Goal: Task Accomplishment & Management: Manage account settings

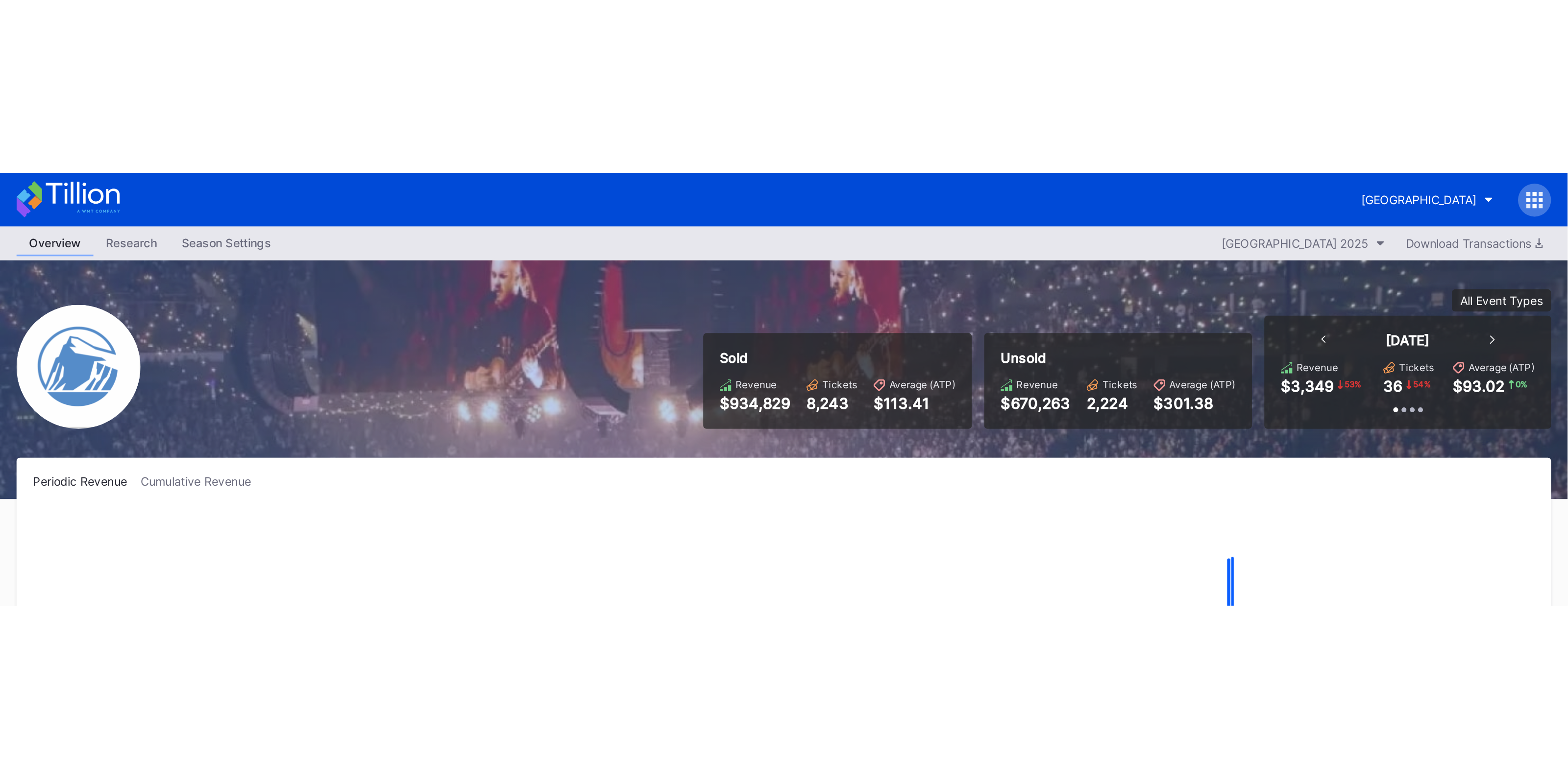
scroll to position [1019, 0]
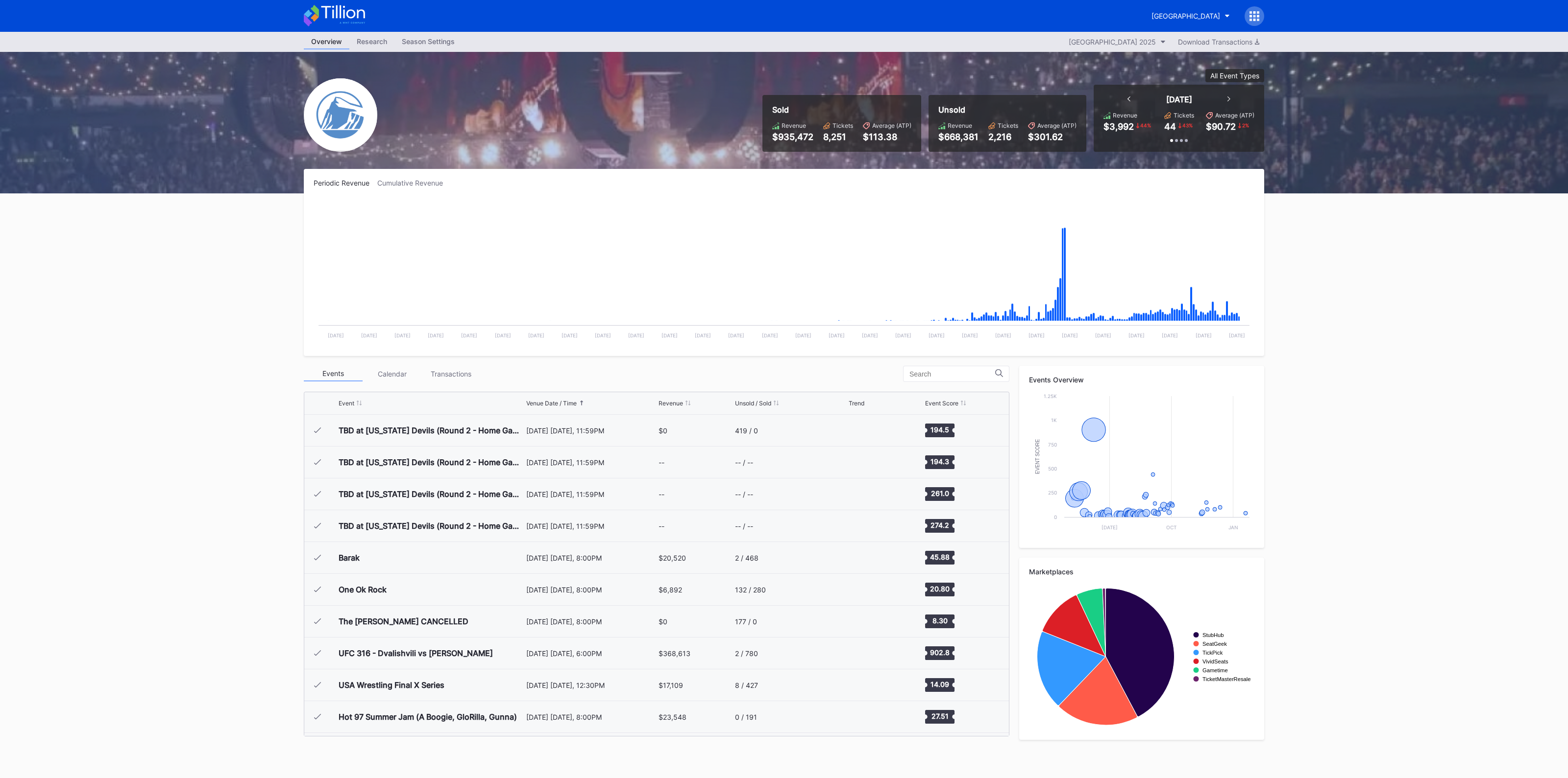
scroll to position [1019, 0]
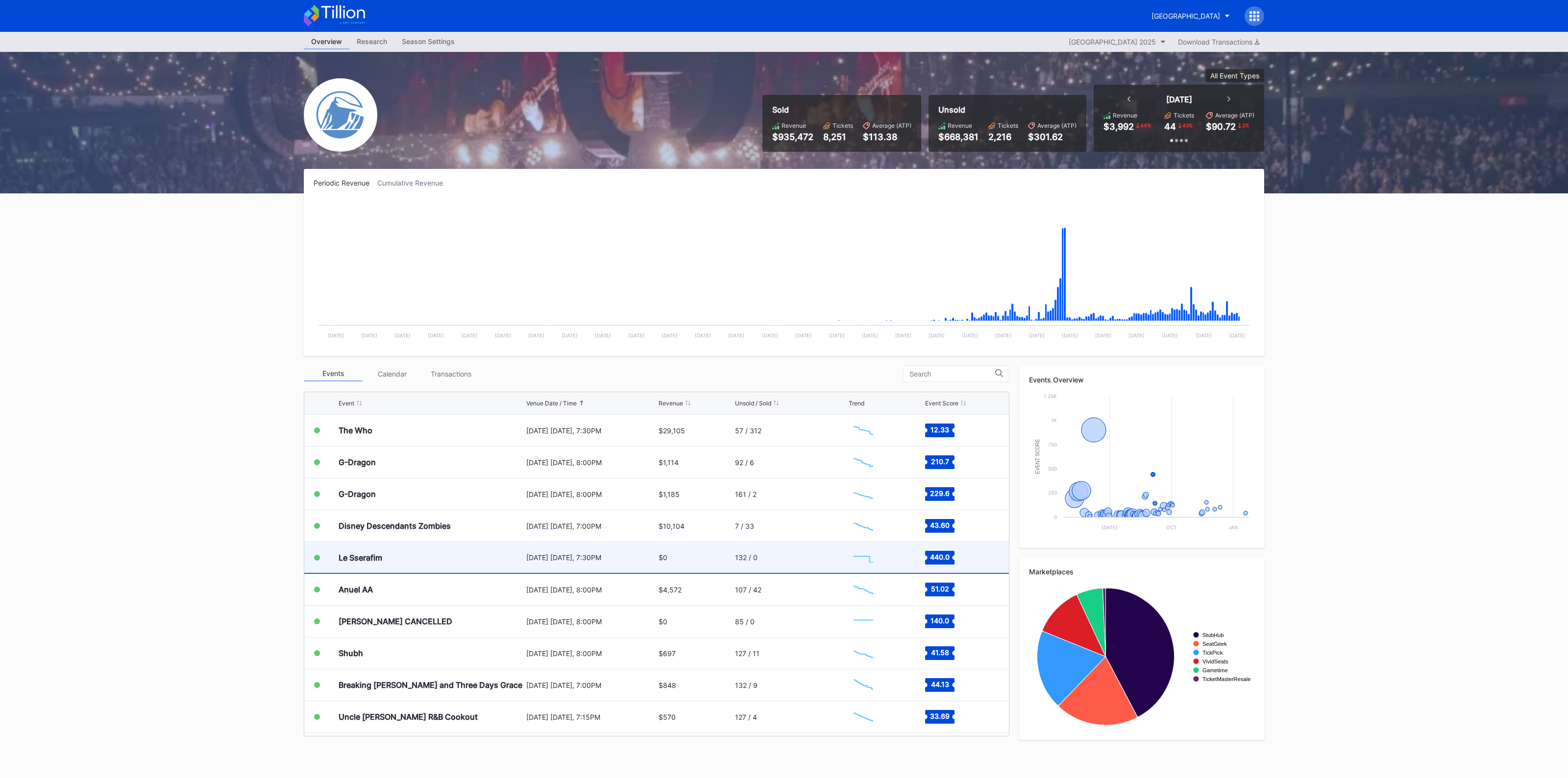
click at [572, 558] on div "[DATE] [DATE], 7:30PM" at bounding box center [591, 557] width 130 height 8
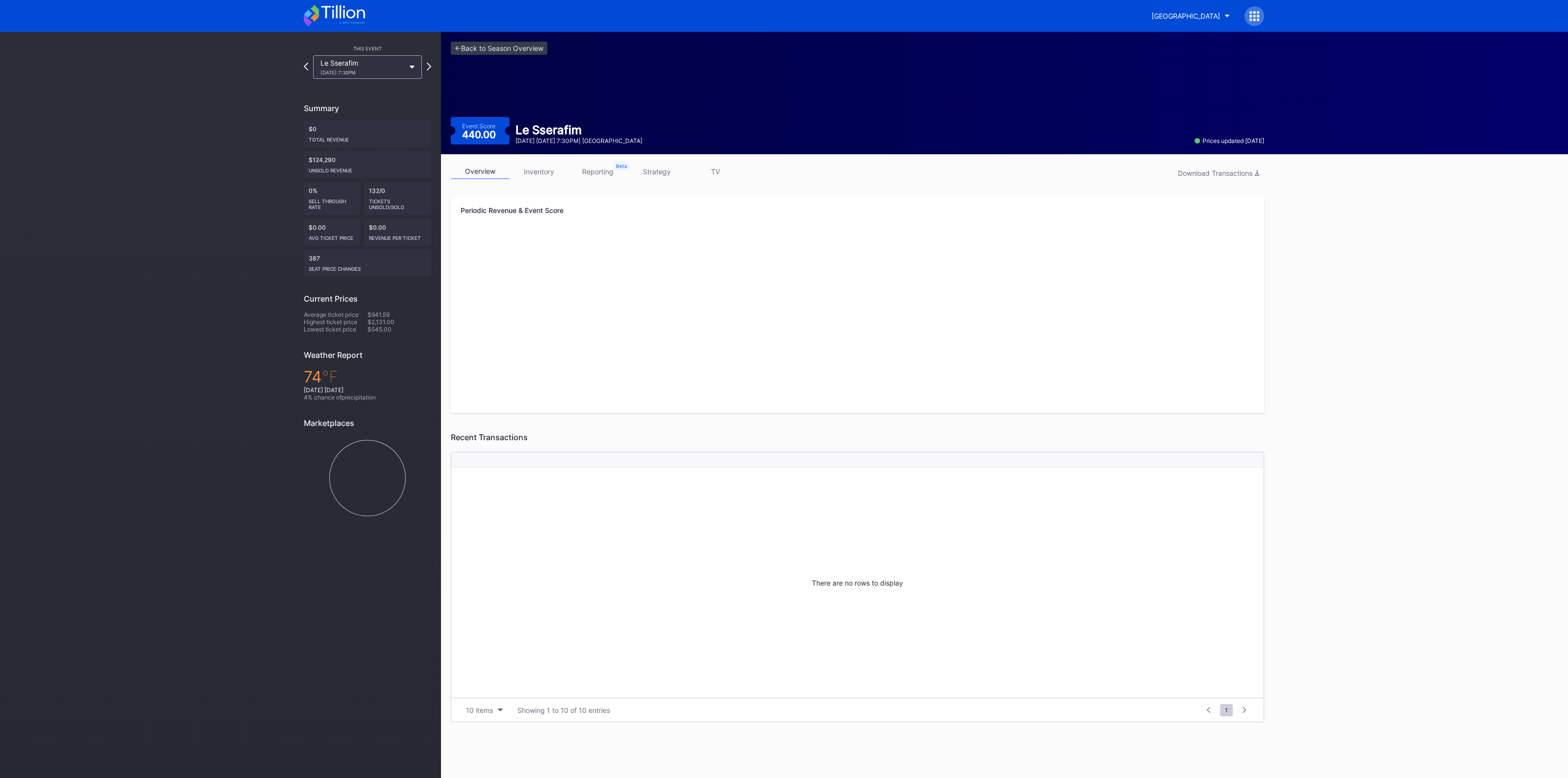
click at [542, 169] on link "inventory" at bounding box center [539, 171] width 59 height 16
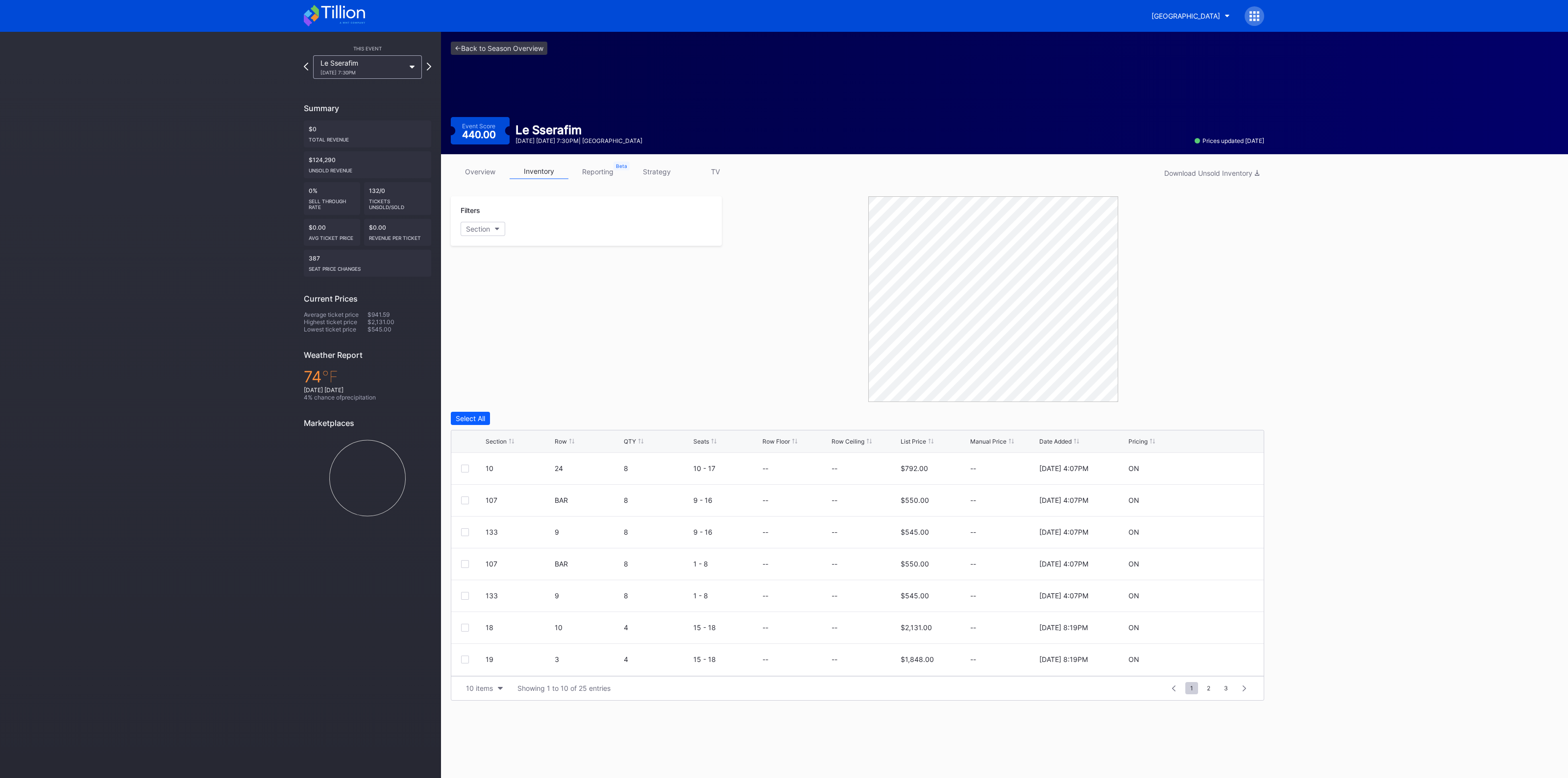
click at [493, 440] on div "Section" at bounding box center [496, 441] width 21 height 7
click at [1221, 470] on icon at bounding box center [1225, 469] width 7 height 7
click at [1213, 470] on div "Cancel" at bounding box center [1213, 472] width 22 height 8
click at [1222, 469] on div at bounding box center [1225, 469] width 59 height 7
click at [1221, 468] on icon at bounding box center [1225, 469] width 7 height 7
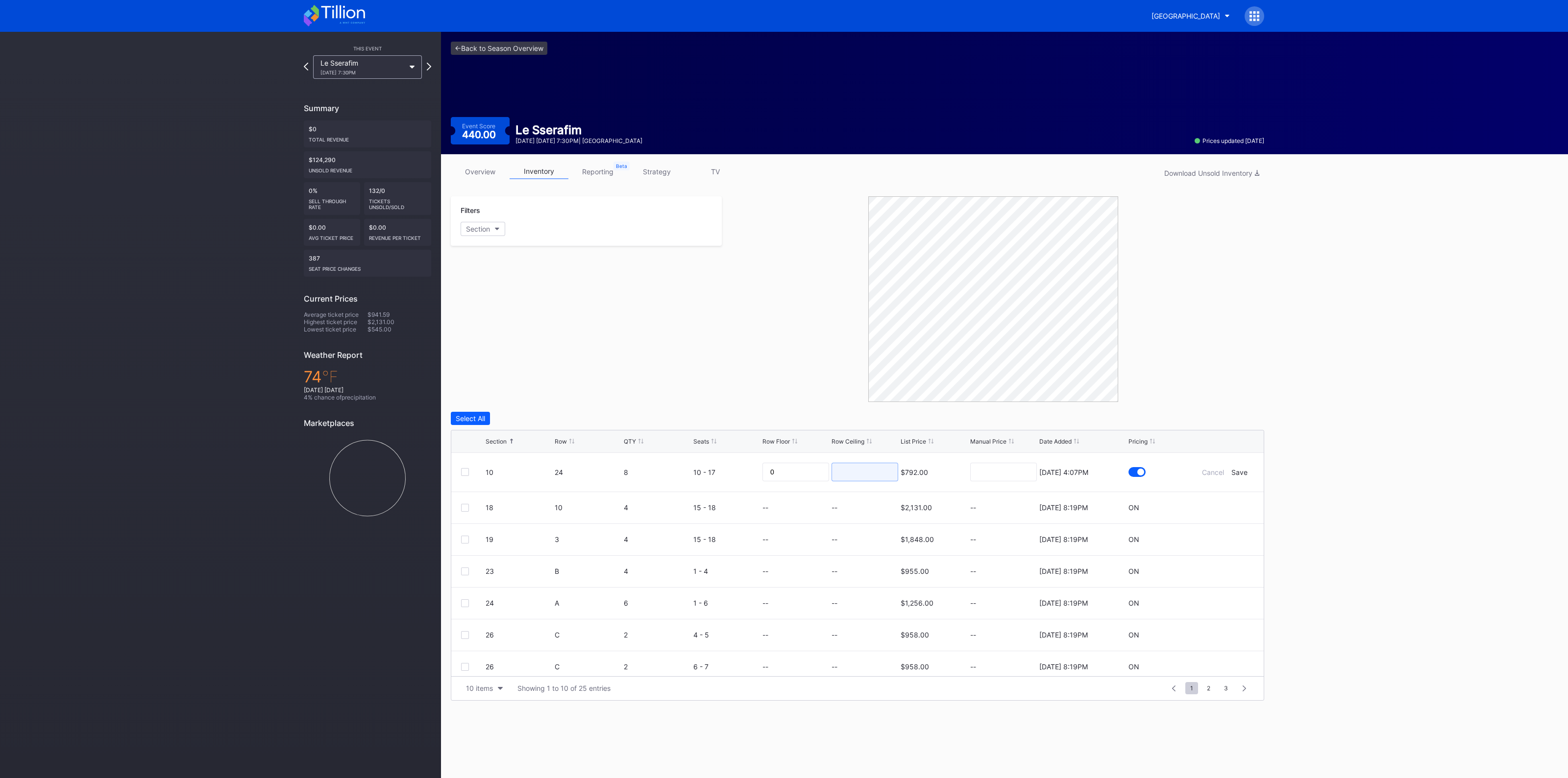
click at [863, 472] on input at bounding box center [865, 472] width 66 height 18
type input "460"
click at [1231, 471] on div "Save" at bounding box center [1239, 472] width 16 height 8
click at [1221, 498] on icon at bounding box center [1225, 500] width 7 height 7
click at [841, 501] on input at bounding box center [865, 503] width 66 height 18
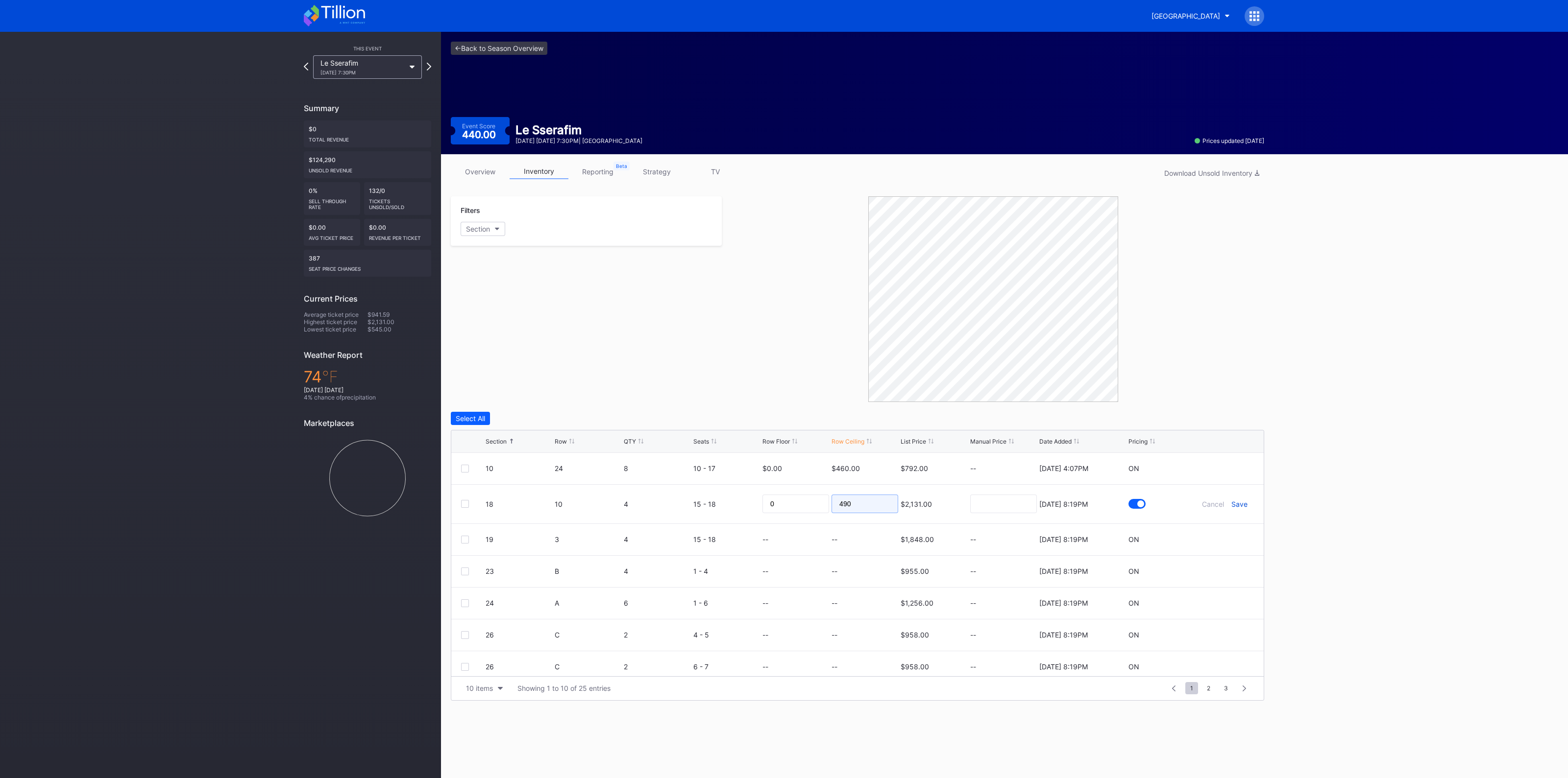
type input "490"
click at [1231, 505] on div "Save" at bounding box center [1239, 503] width 16 height 8
click at [1221, 534] on icon at bounding box center [1225, 532] width 7 height 7
click at [839, 537] on input at bounding box center [865, 535] width 66 height 18
type input "490"
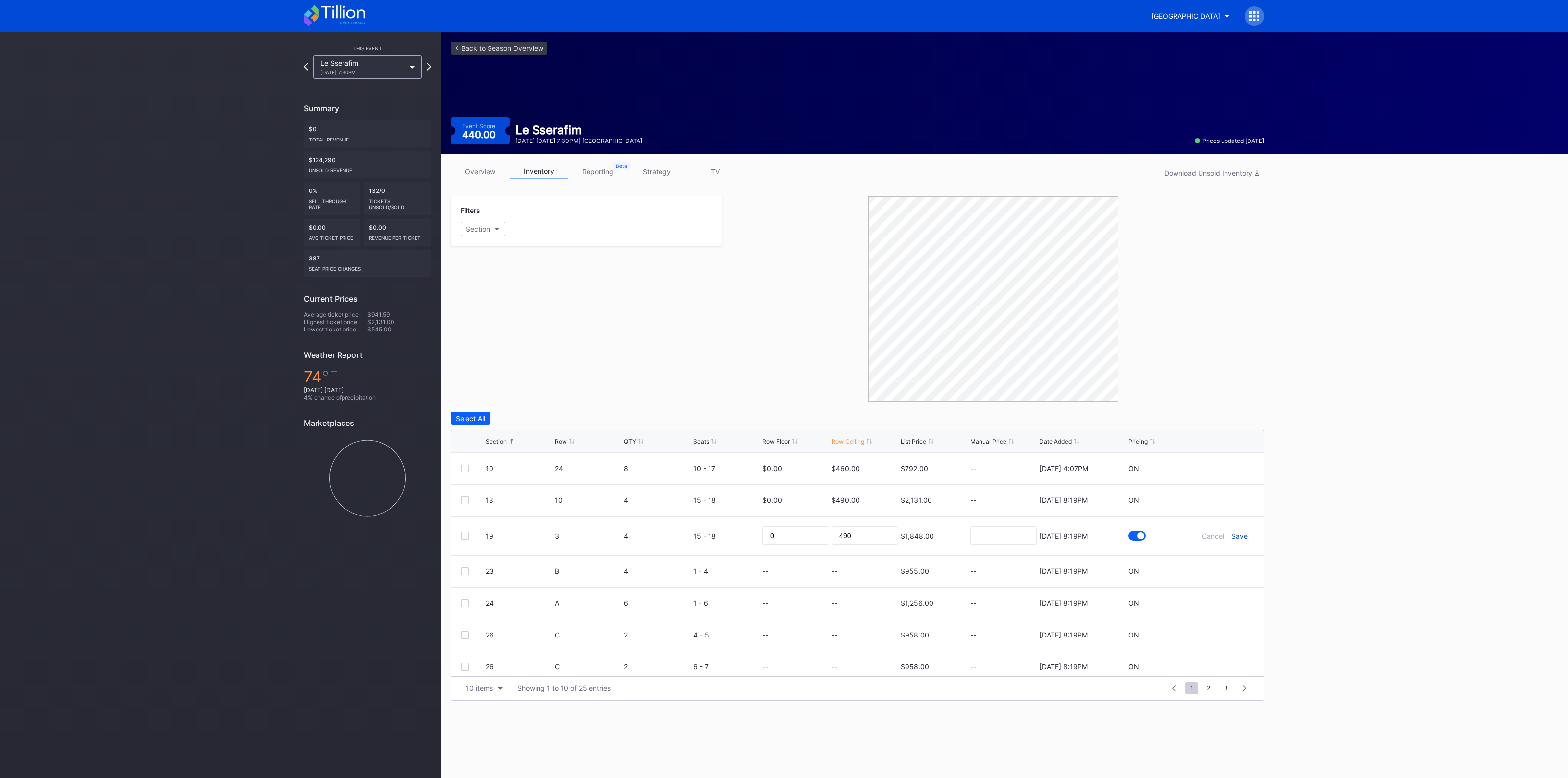
click at [1233, 537] on div "Save" at bounding box center [1239, 535] width 16 height 8
click at [1221, 561] on icon at bounding box center [1225, 564] width 7 height 7
click at [846, 564] on input at bounding box center [865, 567] width 66 height 18
type input "360"
click at [1231, 567] on div "Save" at bounding box center [1239, 568] width 16 height 8
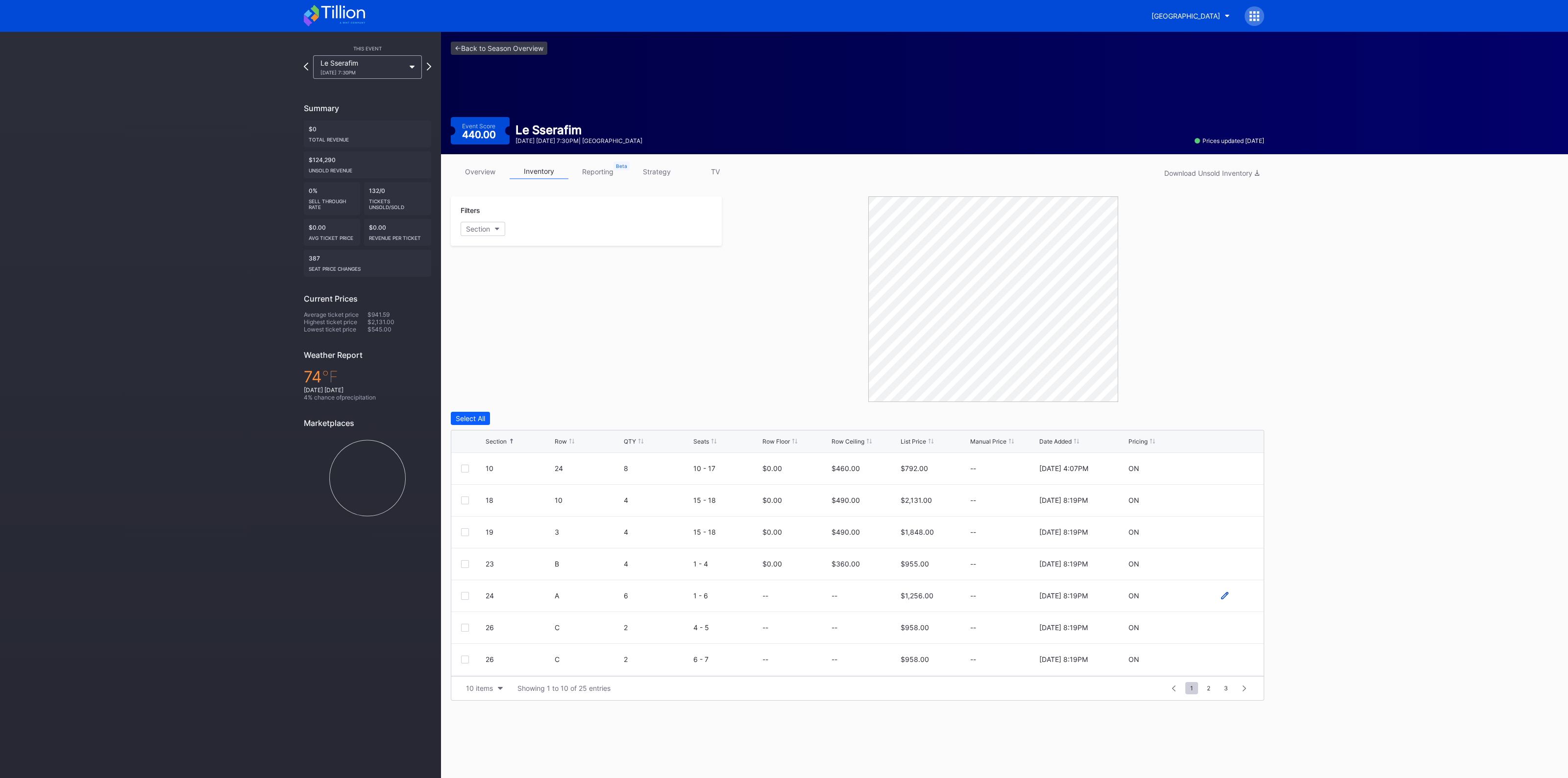
click at [1221, 597] on icon at bounding box center [1225, 596] width 7 height 7
click at [834, 587] on div at bounding box center [865, 599] width 66 height 38
click at [838, 596] on input at bounding box center [865, 599] width 66 height 18
type input "375"
click at [1231, 599] on div "Save" at bounding box center [1239, 599] width 16 height 8
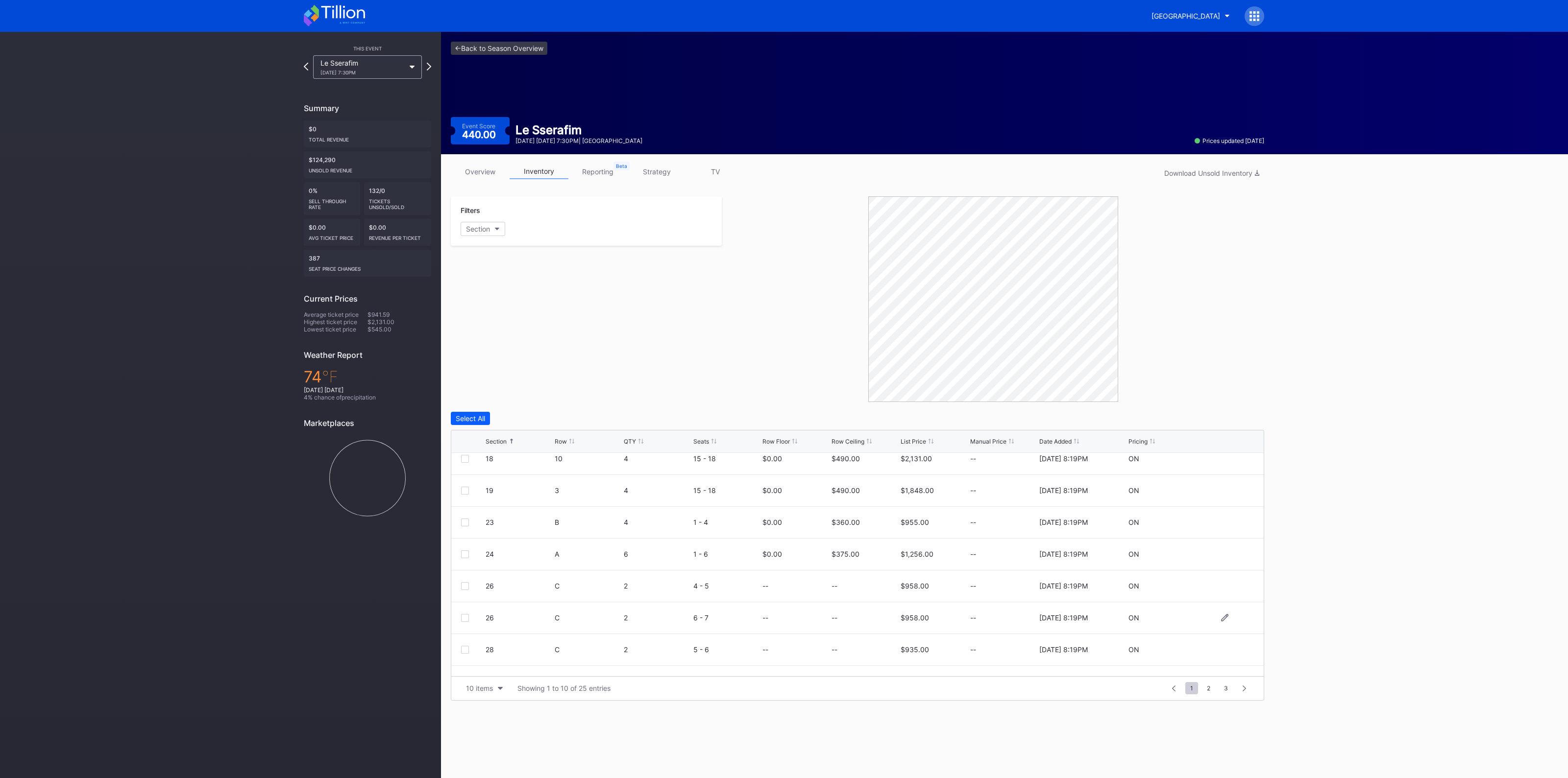
scroll to position [61, 0]
click at [1221, 567] on icon at bounding box center [1225, 567] width 7 height 7
click at [855, 562] on input at bounding box center [865, 570] width 66 height 18
type input "415"
click at [1228, 564] on form "26 C 2 4 - 5 0 415 $958.00 [DATE] 8:19PM Cancel Save" at bounding box center [869, 571] width 768 height 38
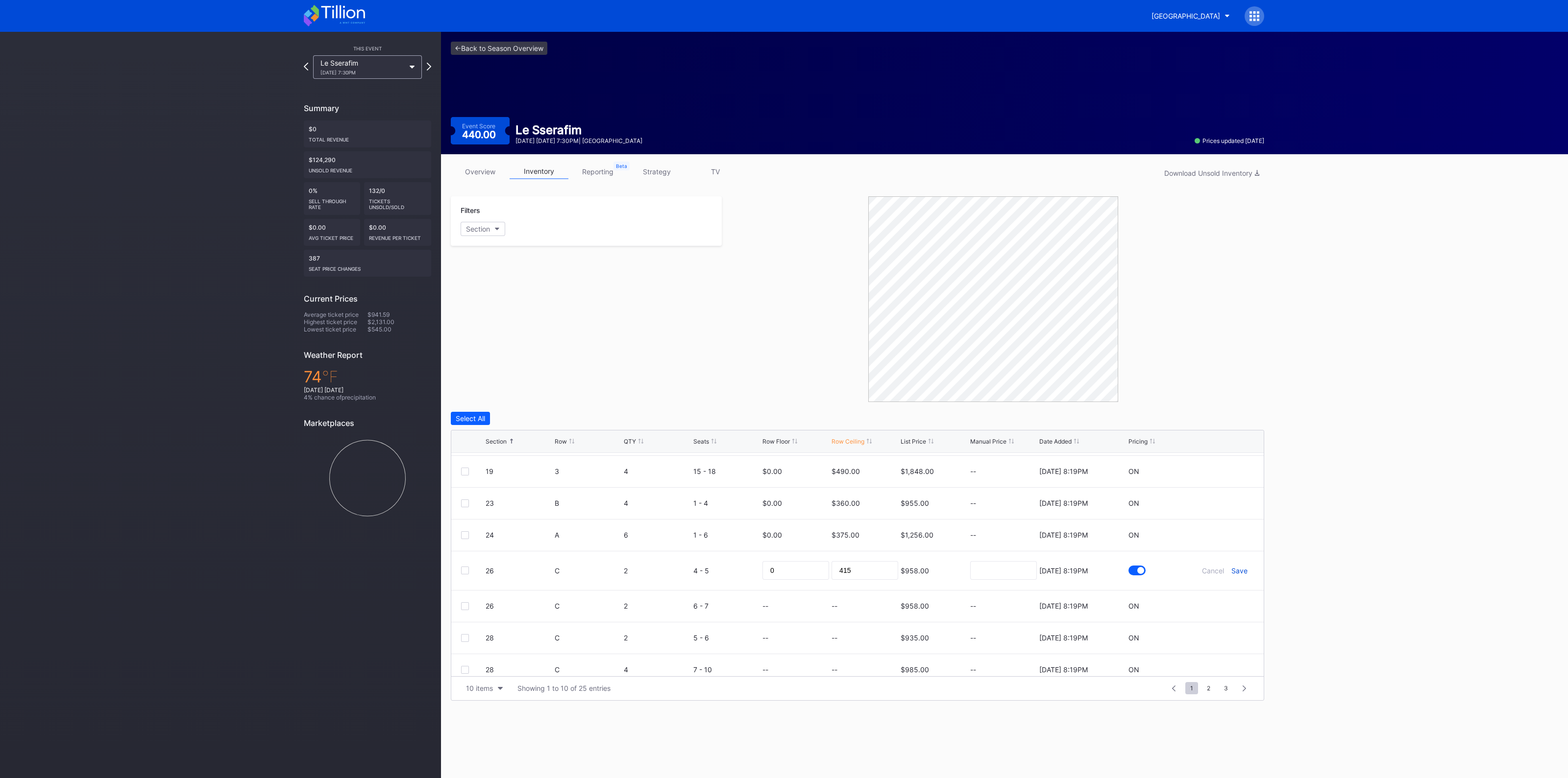
click at [1231, 567] on div "Save" at bounding box center [1239, 571] width 16 height 8
click at [1221, 565] on icon at bounding box center [1225, 565] width 7 height 7
click at [863, 568] on input at bounding box center [865, 568] width 66 height 18
type input "405"
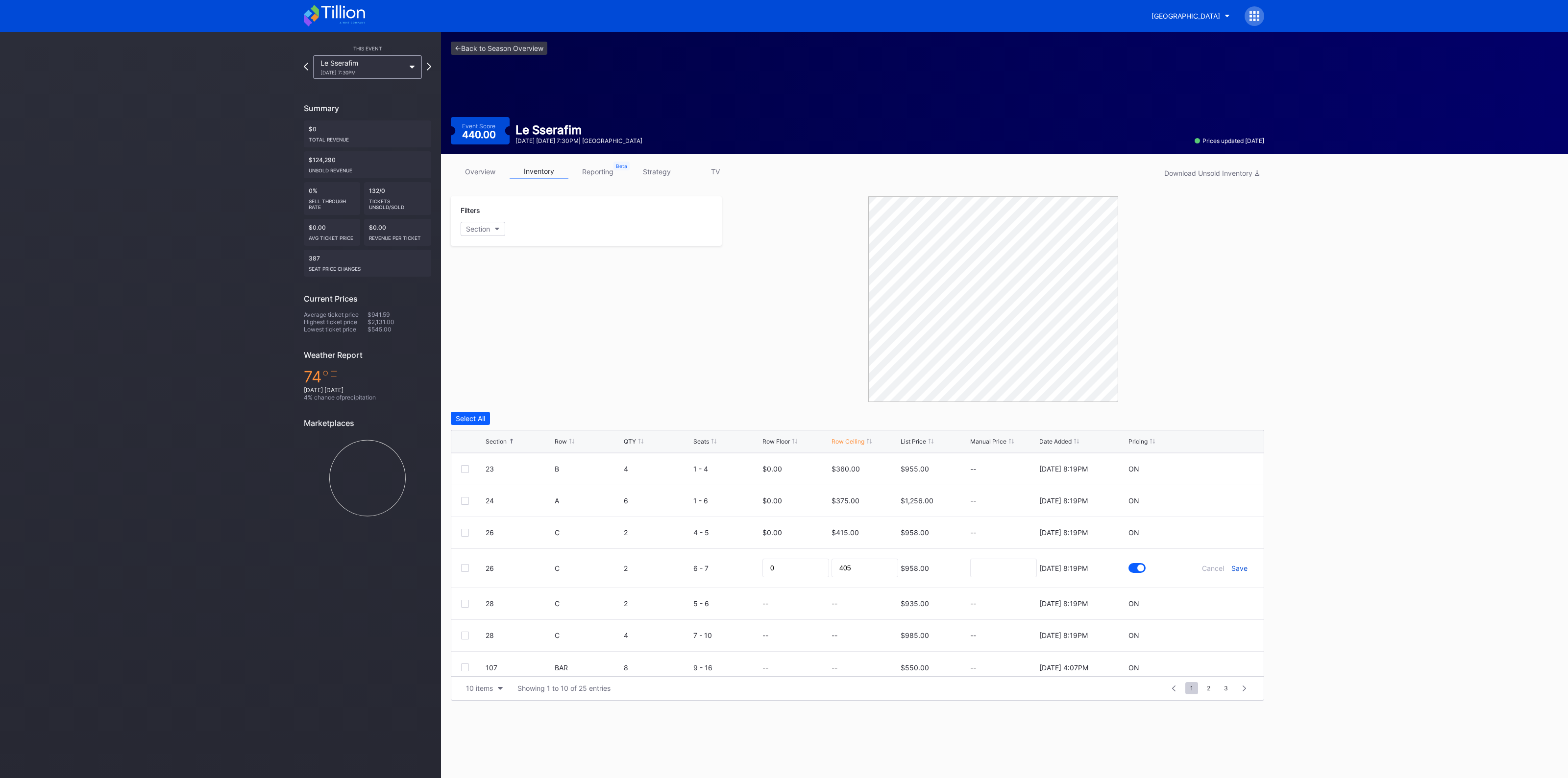
click at [1231, 569] on div "Save" at bounding box center [1239, 568] width 16 height 8
click at [482, 685] on div "10 items" at bounding box center [479, 688] width 27 height 8
click at [482, 666] on div "200 items" at bounding box center [484, 662] width 32 height 8
click at [1221, 574] on icon at bounding box center [1225, 576] width 7 height 7
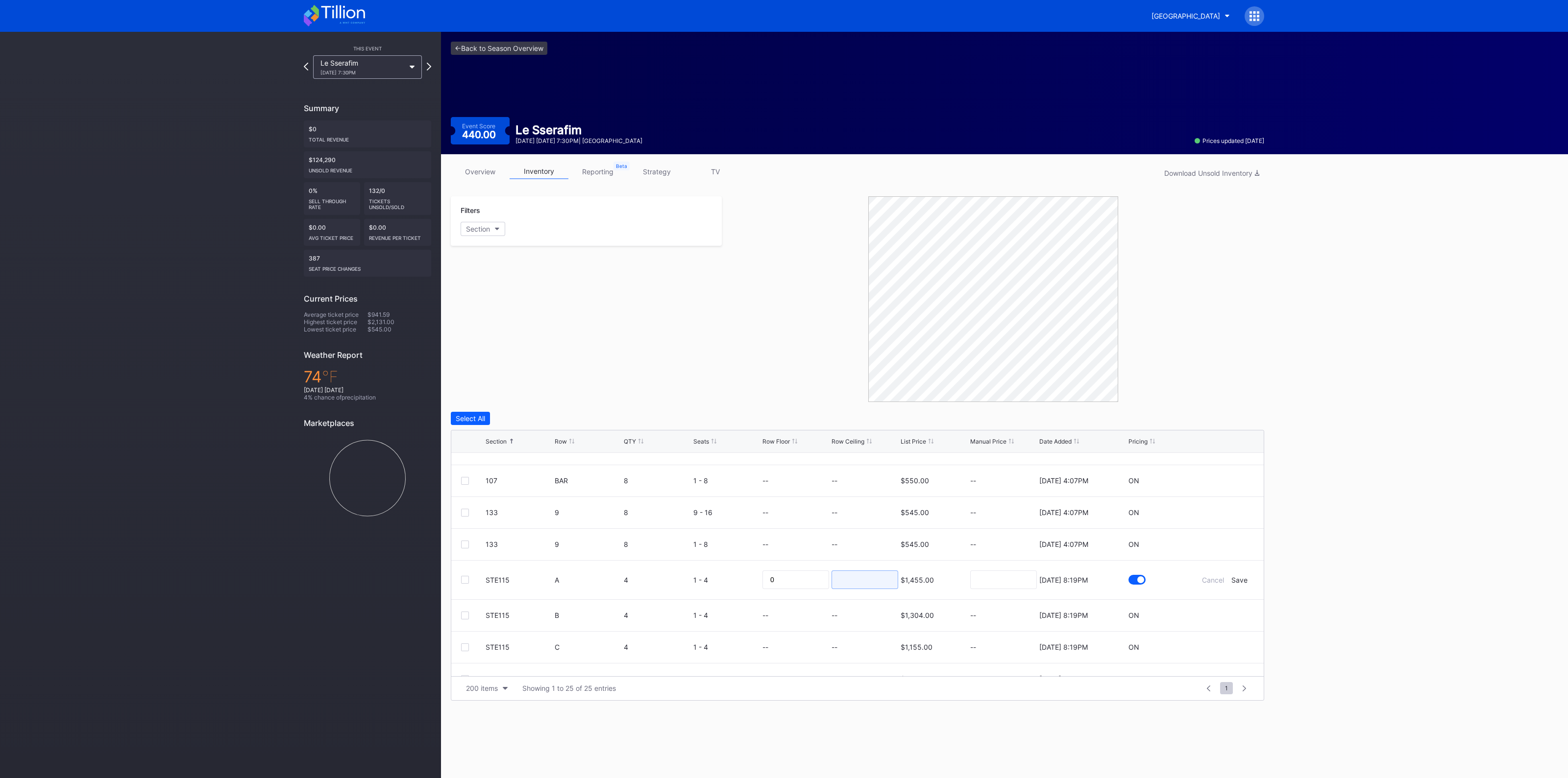
click at [843, 576] on input at bounding box center [865, 579] width 66 height 18
type input "345"
click at [1231, 581] on div "Save" at bounding box center [1239, 579] width 16 height 8
click at [1221, 545] on icon at bounding box center [1225, 547] width 7 height 7
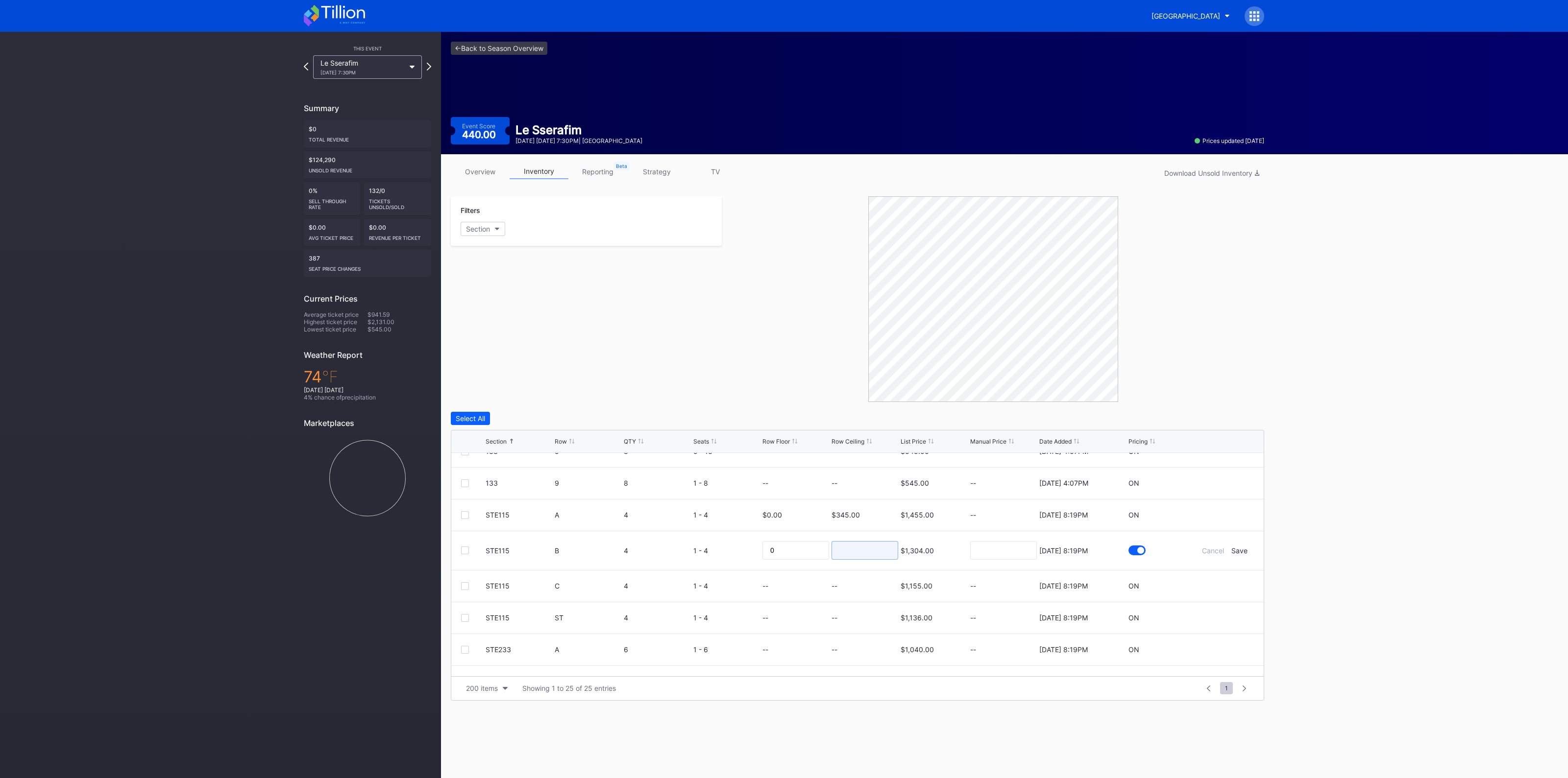
click at [865, 548] on input at bounding box center [865, 550] width 66 height 18
type input "380"
click at [1231, 547] on div "Save" at bounding box center [1239, 550] width 16 height 8
click at [1221, 561] on icon at bounding box center [1225, 565] width 7 height 7
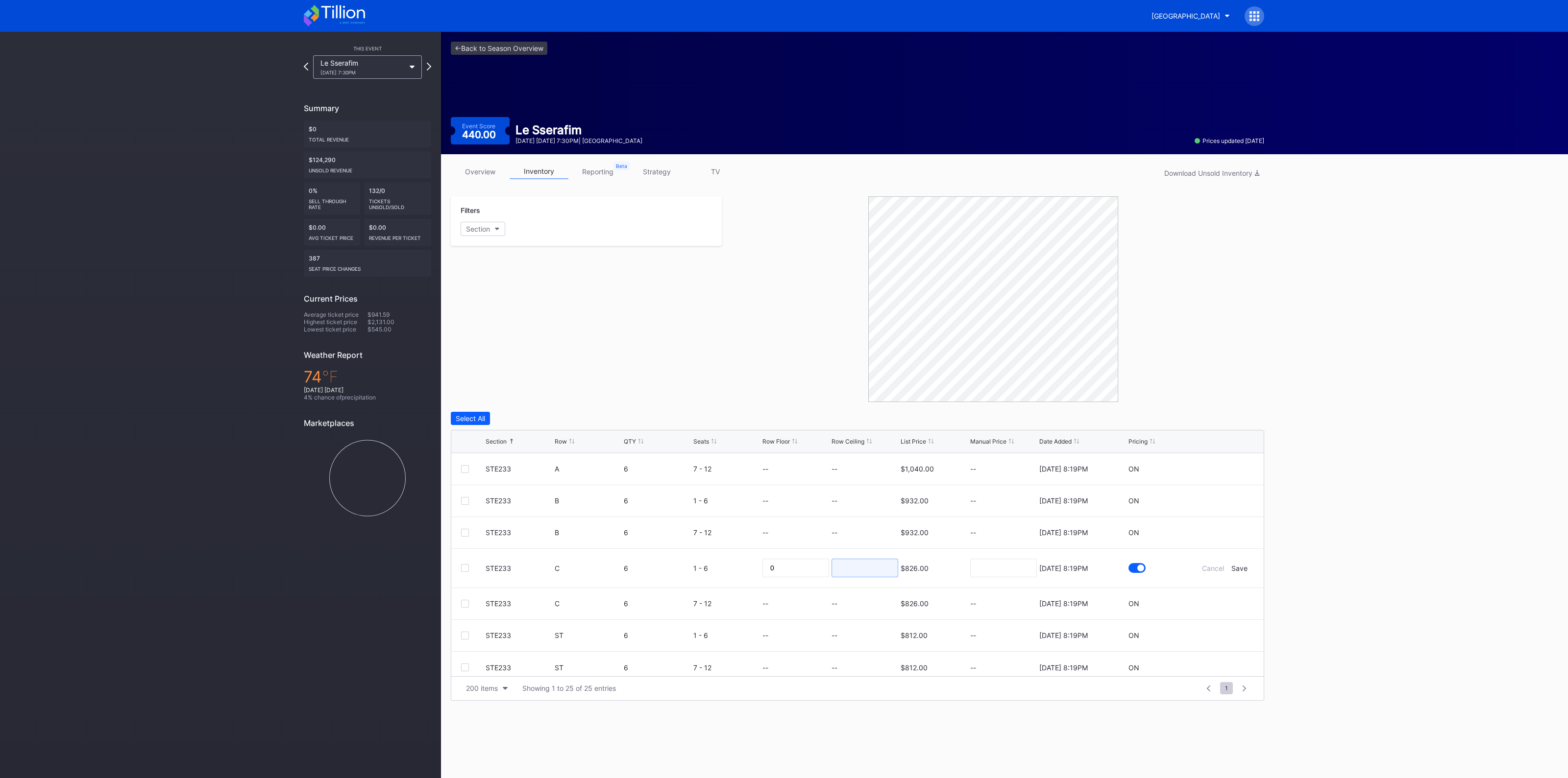
click at [865, 563] on input at bounding box center [865, 568] width 66 height 18
type input "465"
click at [1231, 568] on div "Save" at bounding box center [1239, 568] width 16 height 8
click at [1221, 530] on icon at bounding box center [1225, 532] width 7 height 7
click at [860, 533] on input at bounding box center [865, 535] width 66 height 18
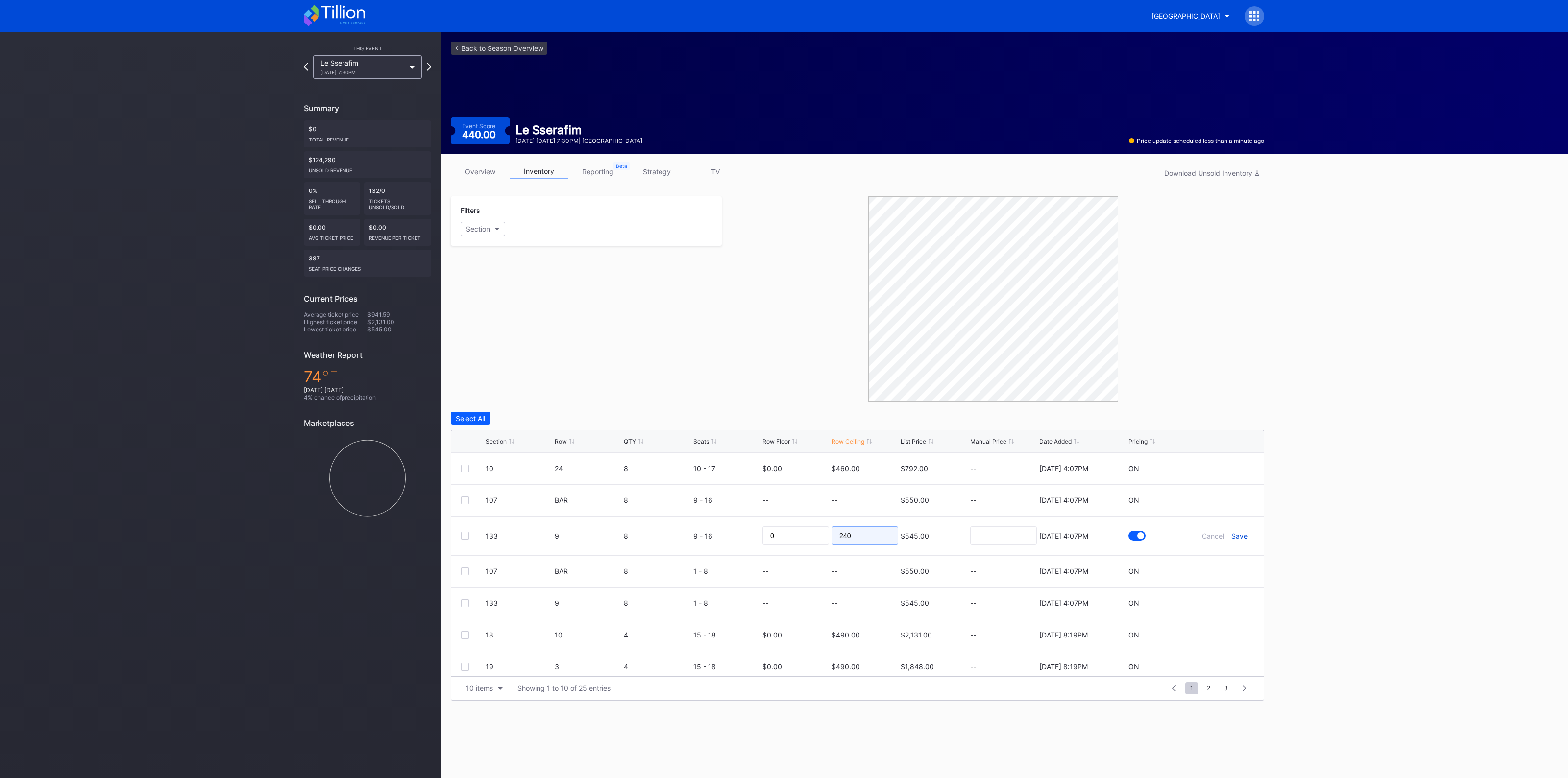
type input "240"
click at [1232, 539] on div "Save" at bounding box center [1239, 535] width 16 height 8
click at [1221, 561] on icon at bounding box center [1225, 564] width 7 height 7
click at [851, 564] on input at bounding box center [865, 567] width 66 height 18
type input "202"
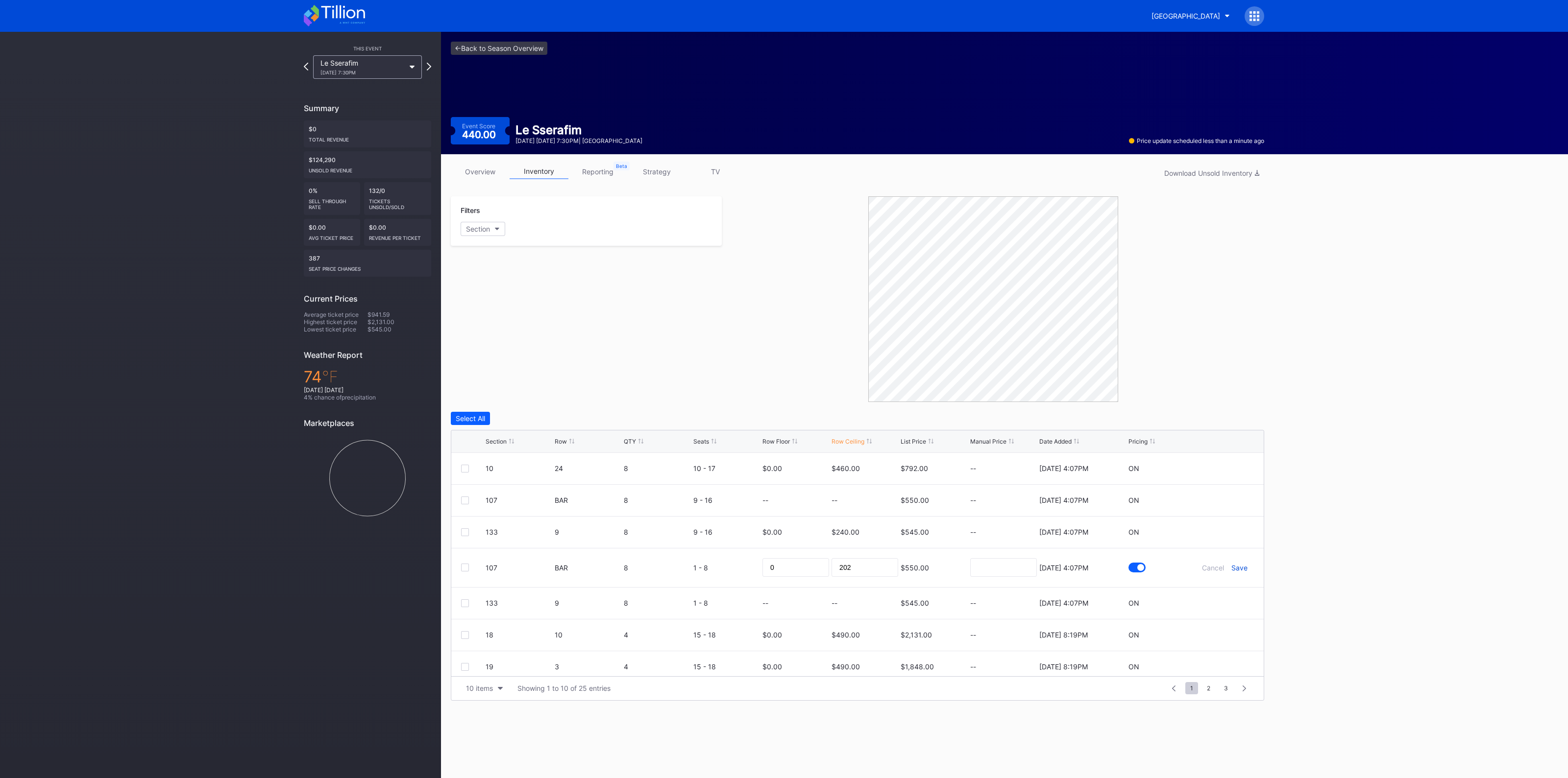
click at [1231, 567] on div "Save" at bounding box center [1239, 568] width 16 height 8
click at [1221, 500] on icon at bounding box center [1225, 500] width 7 height 7
click at [863, 504] on input at bounding box center [865, 503] width 66 height 18
type input "320"
click at [1222, 500] on div "Cancel Save" at bounding box center [1225, 503] width 59 height 8
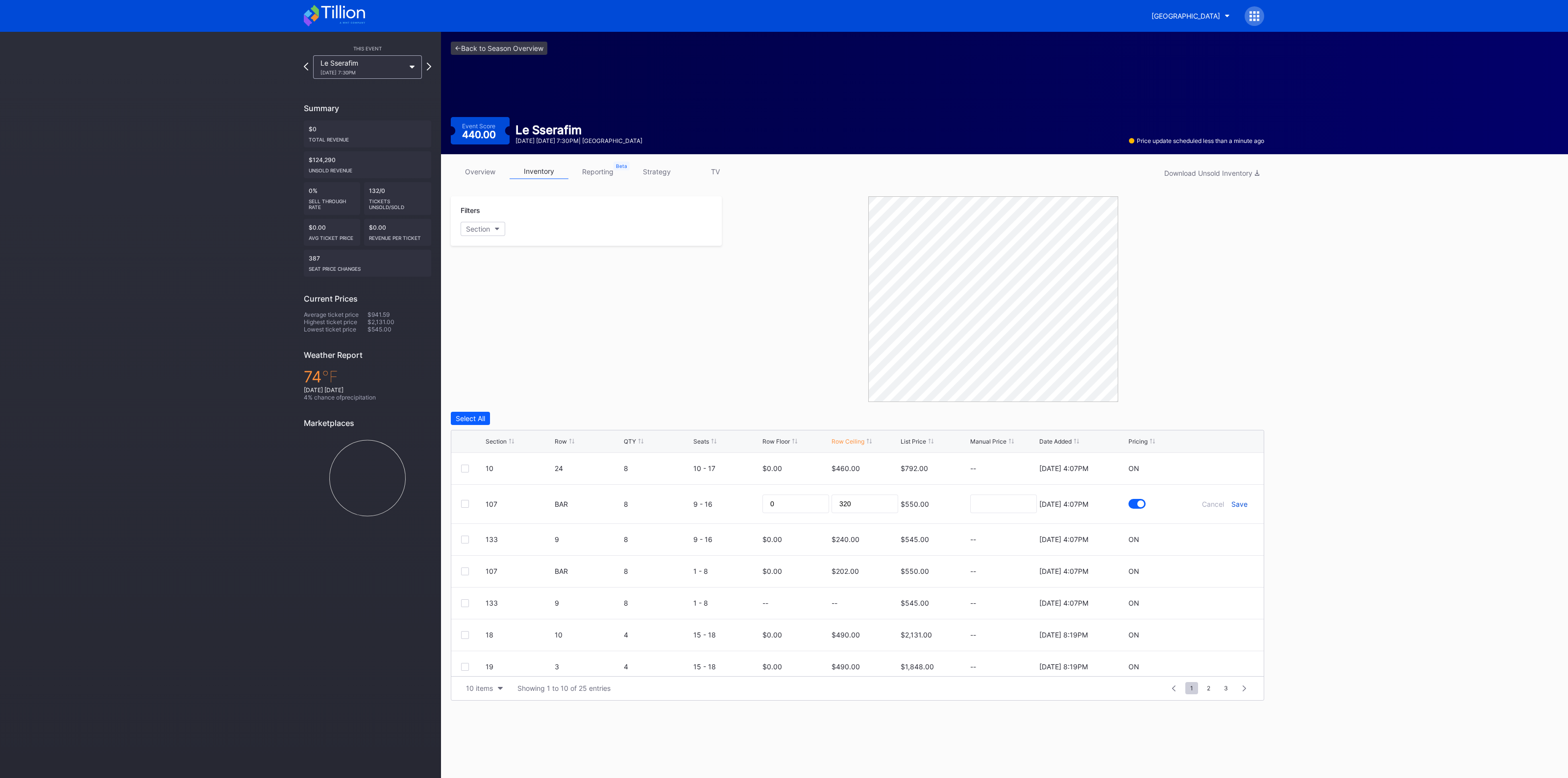
click at [1231, 500] on div "Save" at bounding box center [1239, 503] width 16 height 8
click at [529, 52] on link "<- Back to Season Overview" at bounding box center [499, 48] width 97 height 13
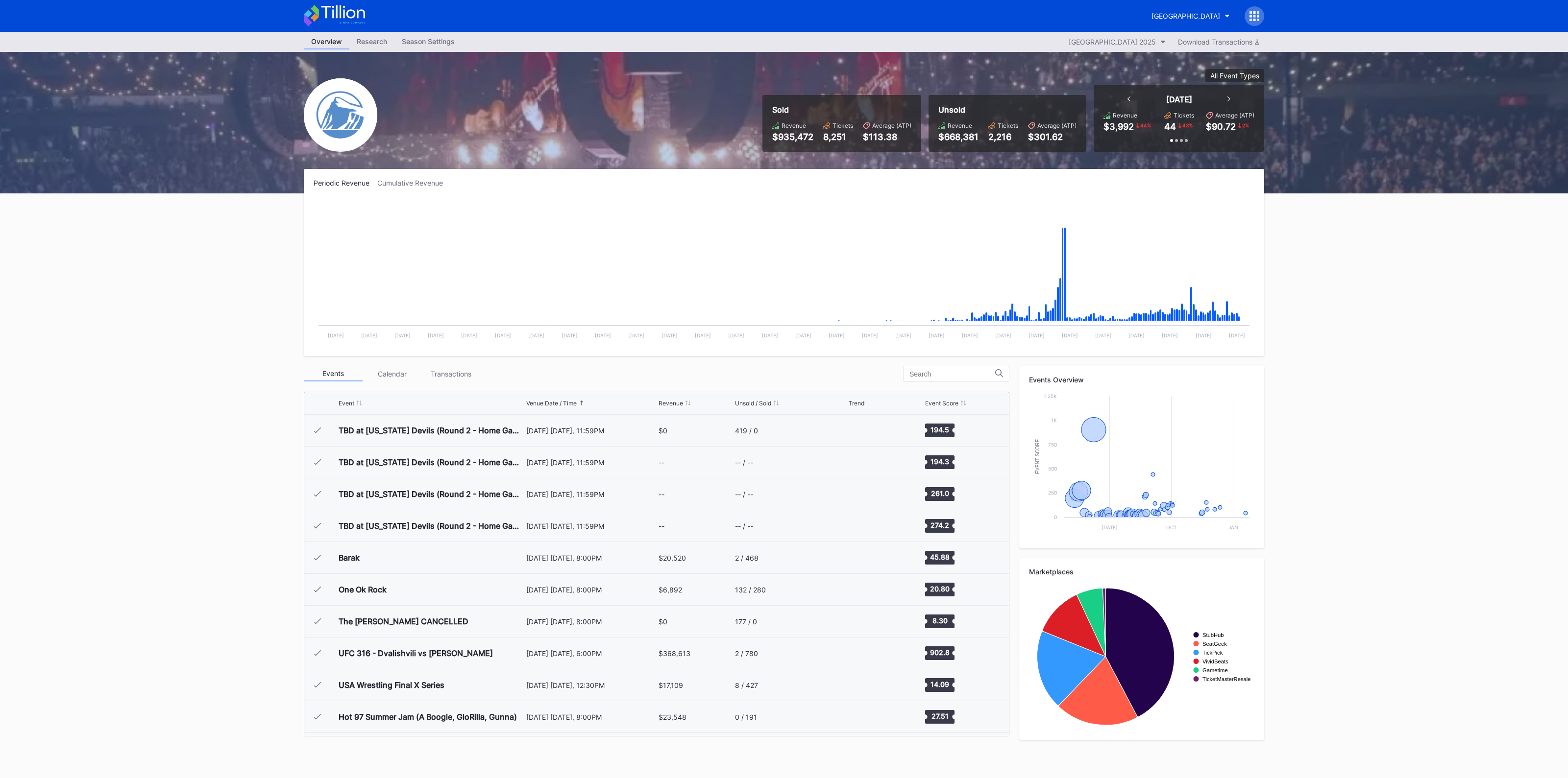
scroll to position [1019, 0]
